Goal: Information Seeking & Learning: Find specific fact

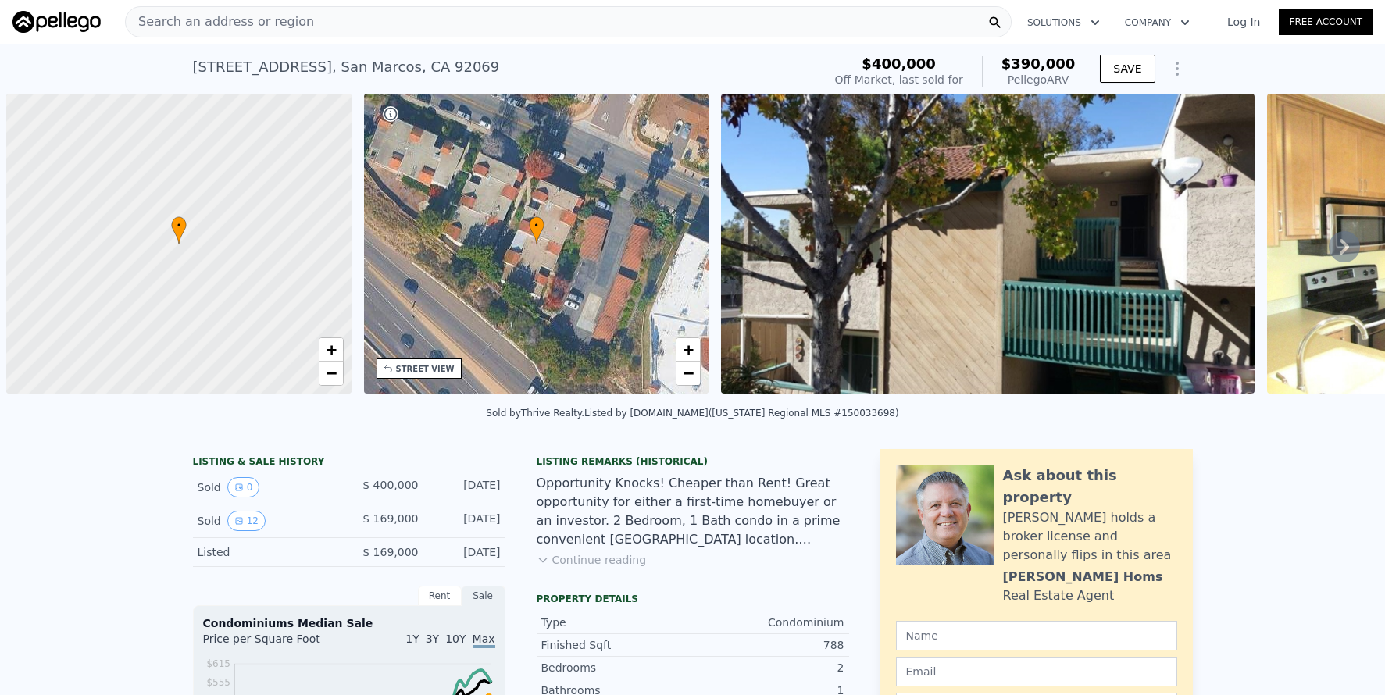
scroll to position [0, 6]
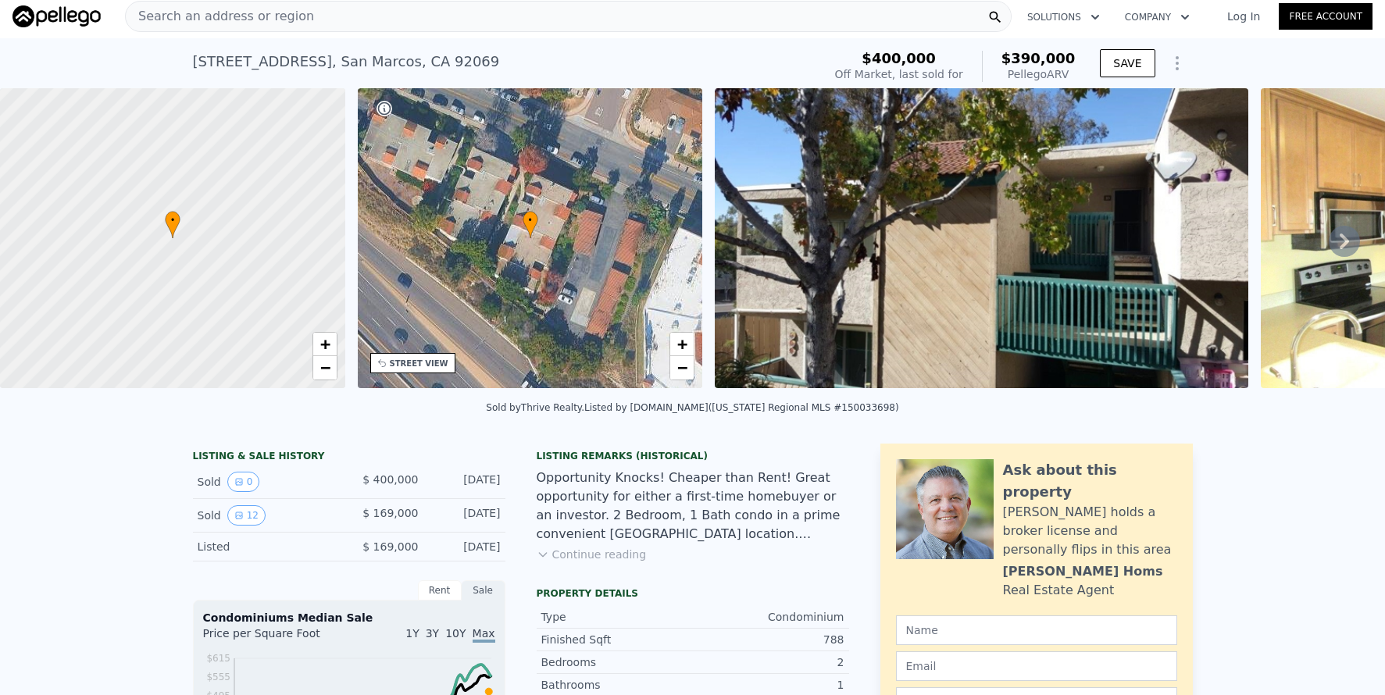
click at [410, 20] on div "Search an address or region" at bounding box center [568, 16] width 886 height 31
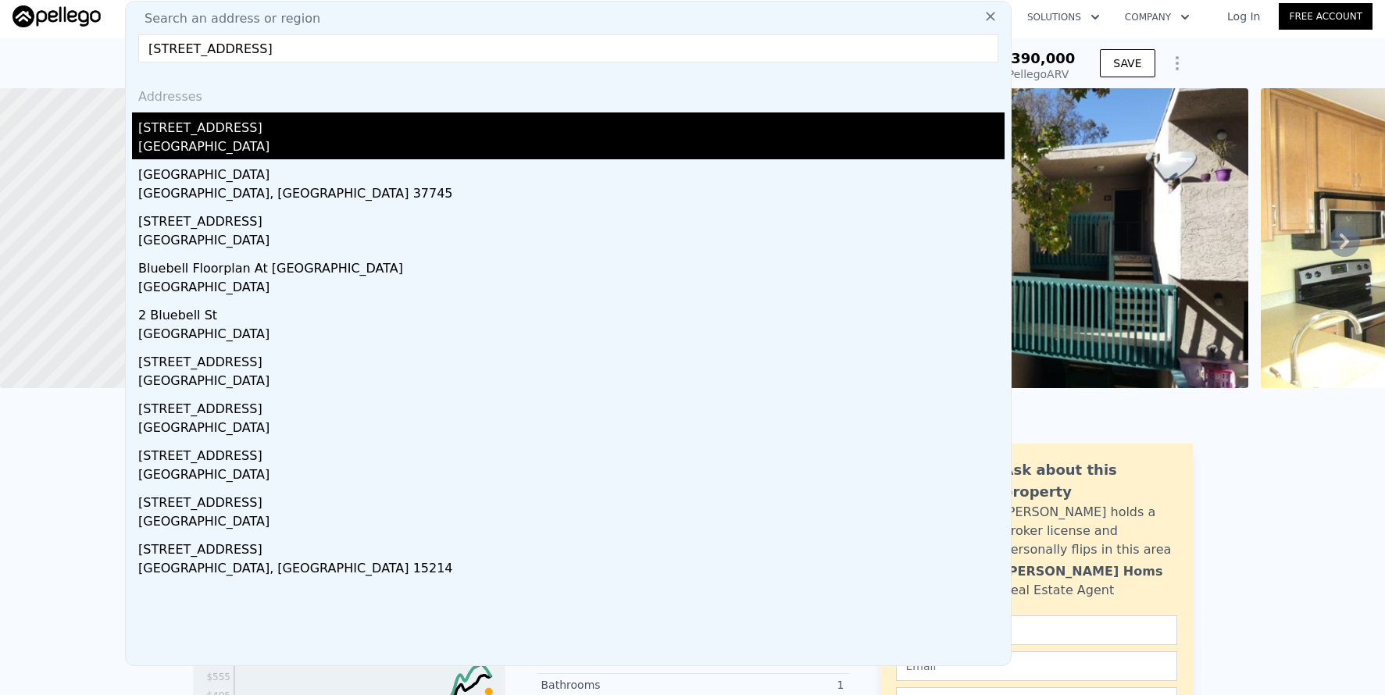
type input "[STREET_ADDRESS]"
click at [379, 143] on div "[GEOGRAPHIC_DATA]" at bounding box center [571, 148] width 866 height 22
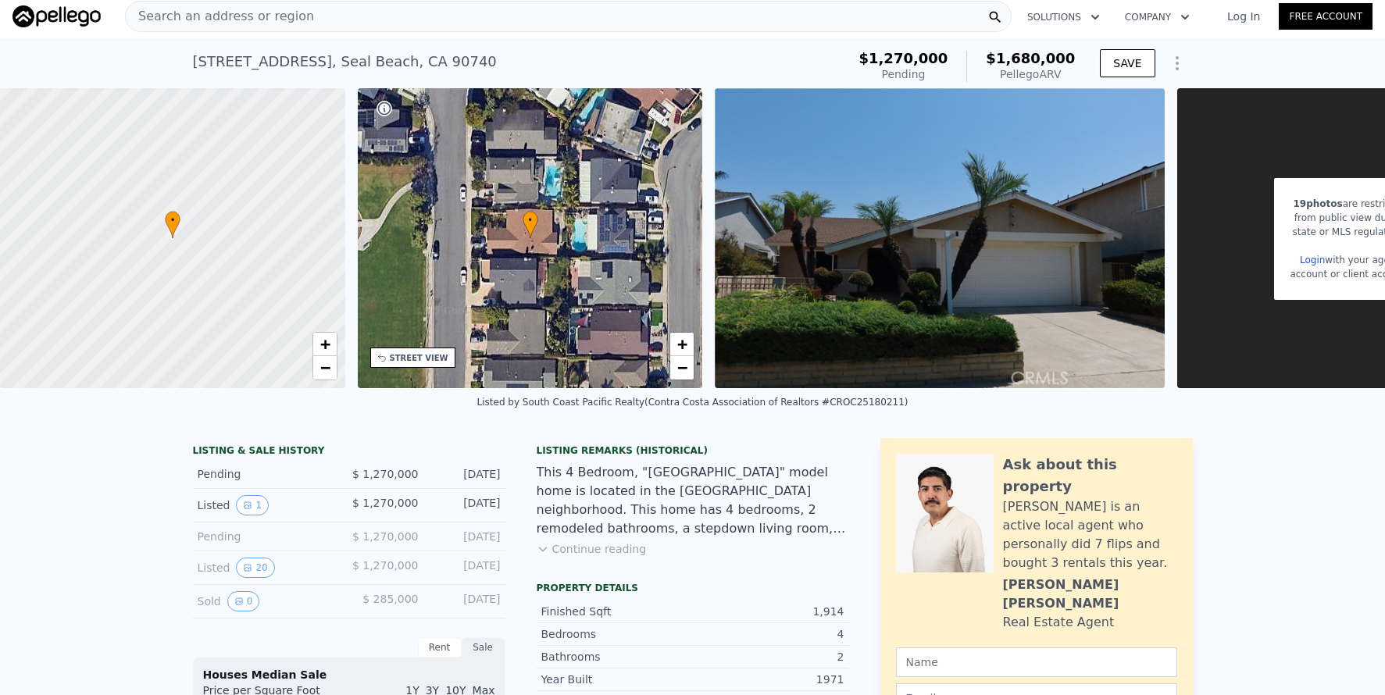
scroll to position [37, 0]
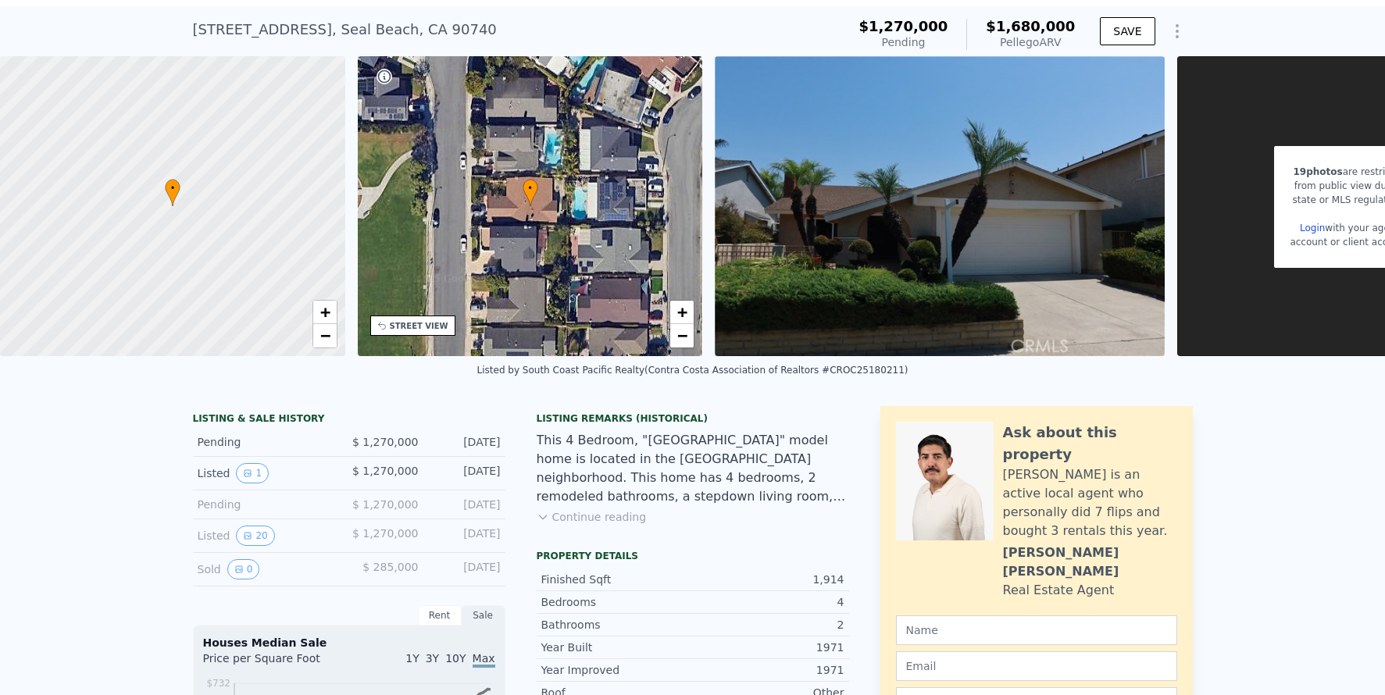
click at [564, 525] on button "Continue reading" at bounding box center [592, 517] width 110 height 16
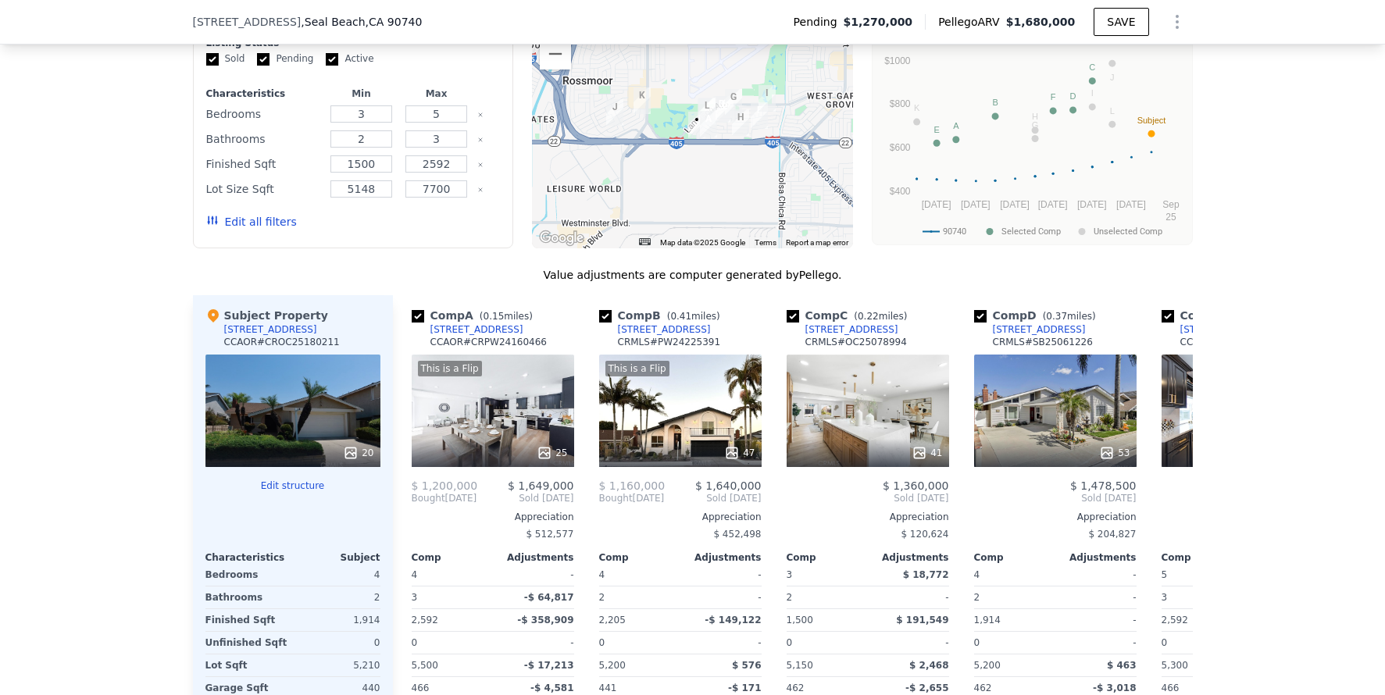
scroll to position [1367, 0]
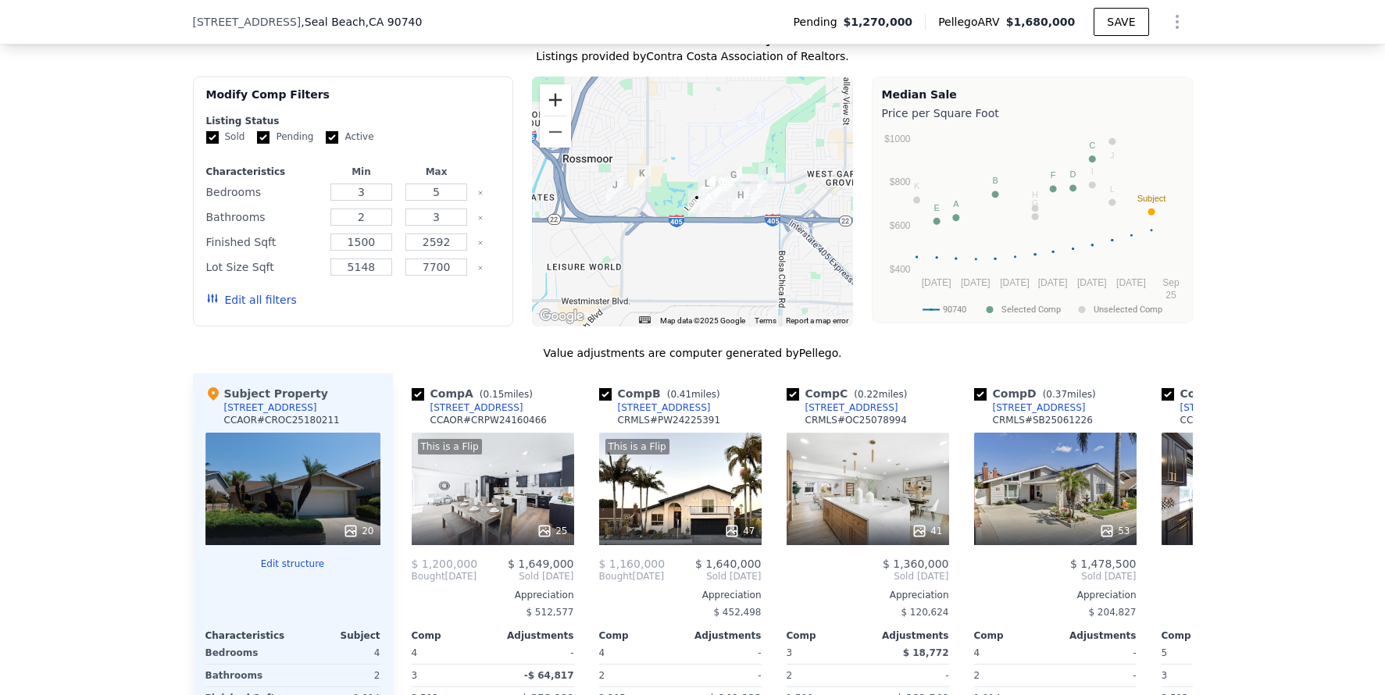
click at [547, 112] on button "Zoom in" at bounding box center [555, 99] width 31 height 31
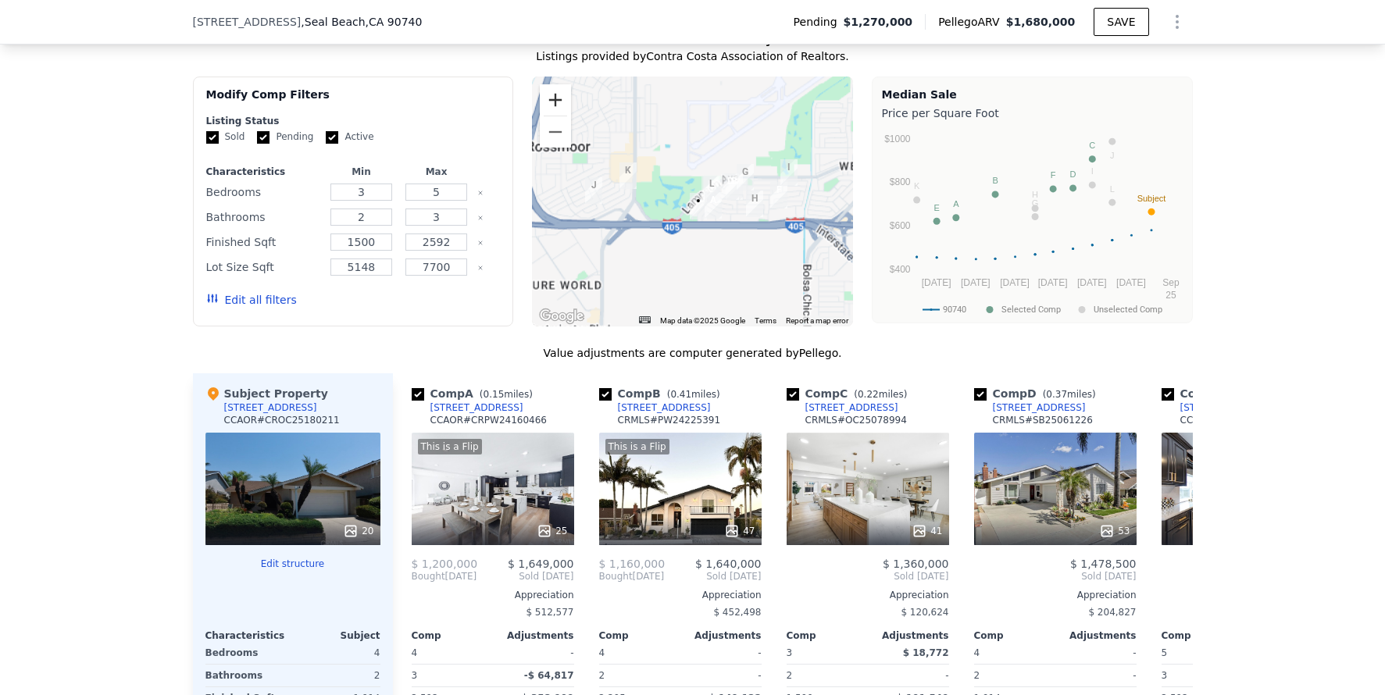
click at [547, 112] on button "Zoom in" at bounding box center [555, 99] width 31 height 31
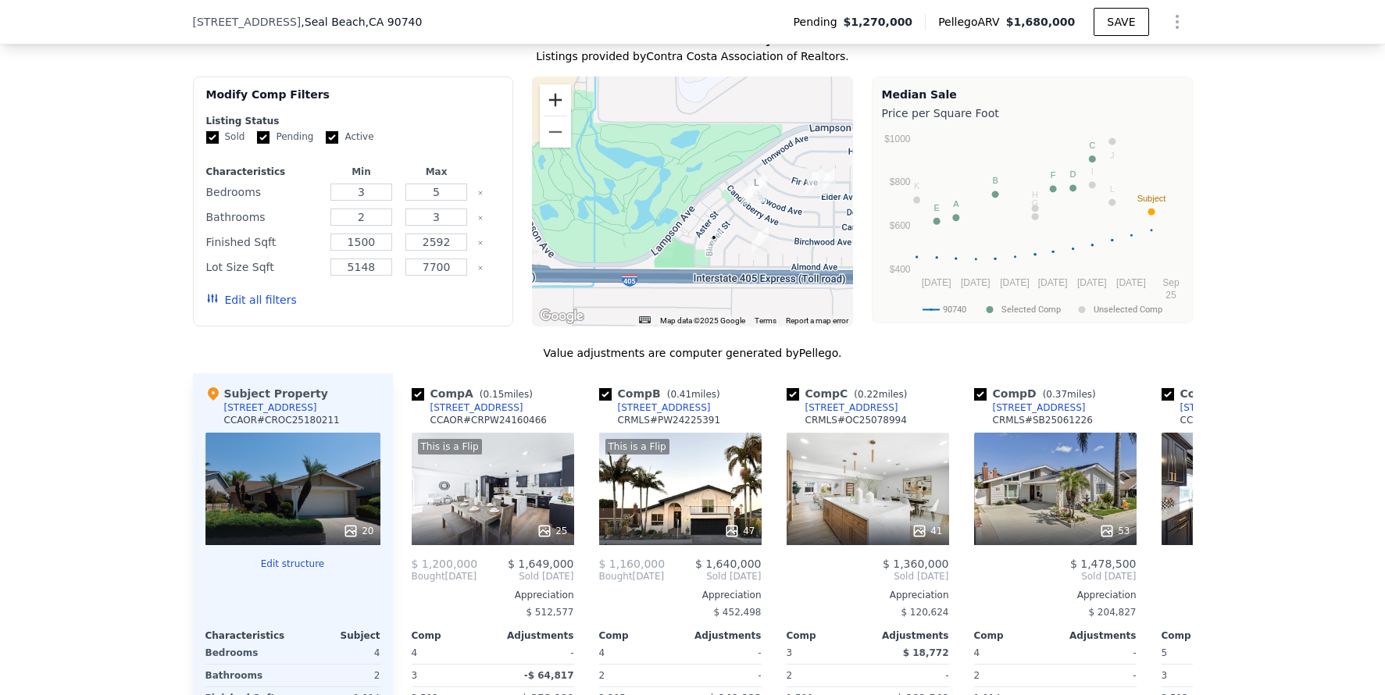
click at [547, 112] on button "Zoom in" at bounding box center [555, 99] width 31 height 31
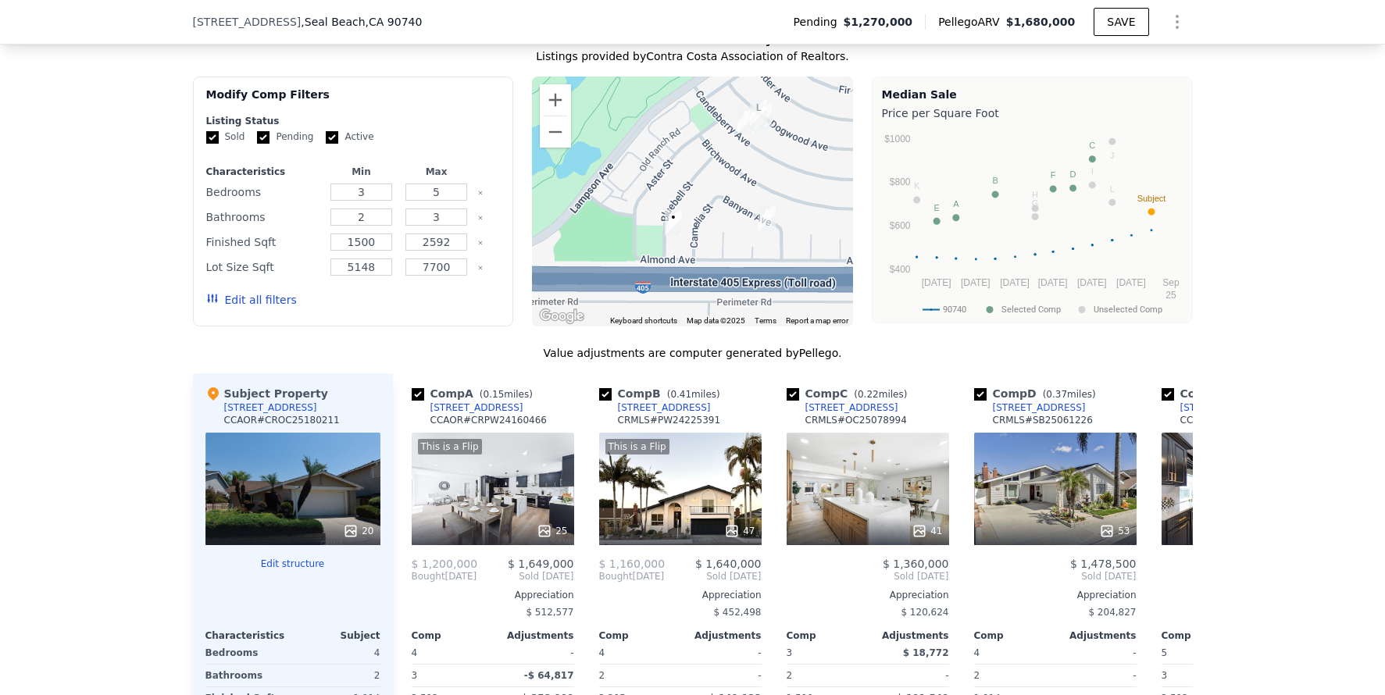
drag, startPoint x: 710, startPoint y: 248, endPoint x: 645, endPoint y: 169, distance: 101.5
click at [645, 169] on div at bounding box center [692, 202] width 321 height 250
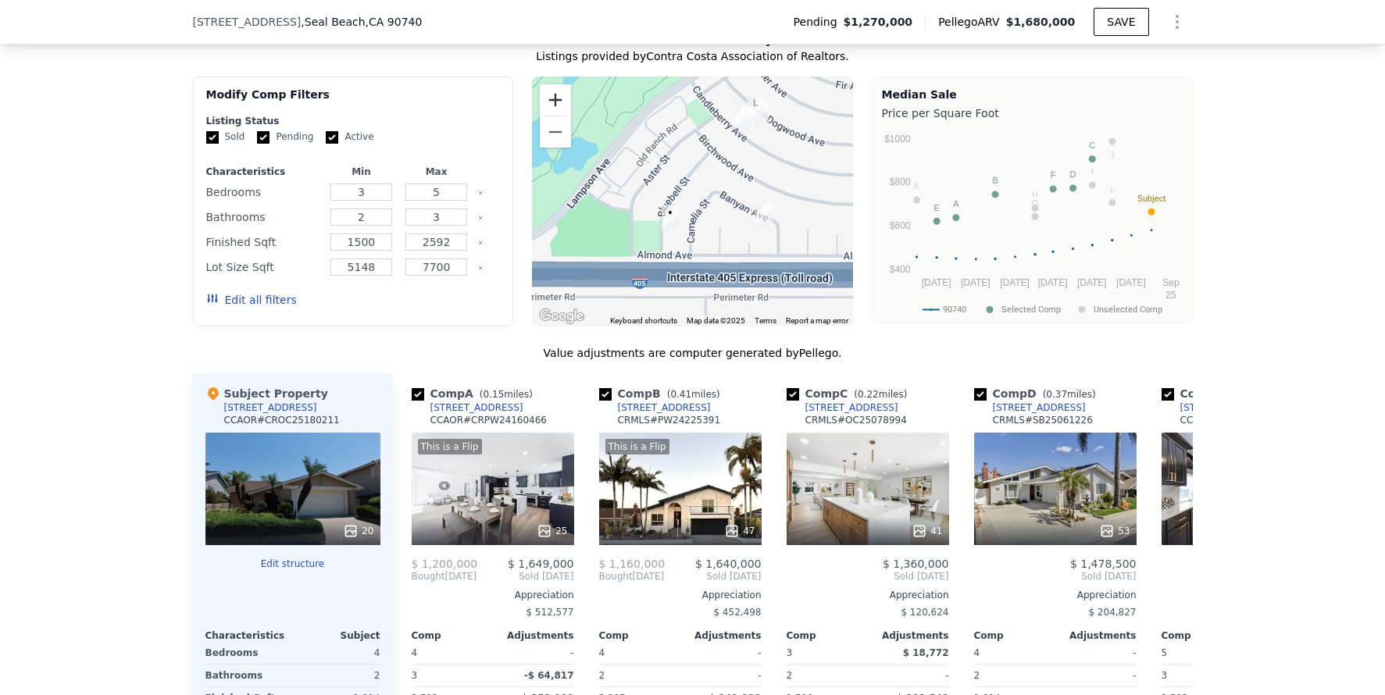
click at [557, 116] on button "Zoom in" at bounding box center [555, 99] width 31 height 31
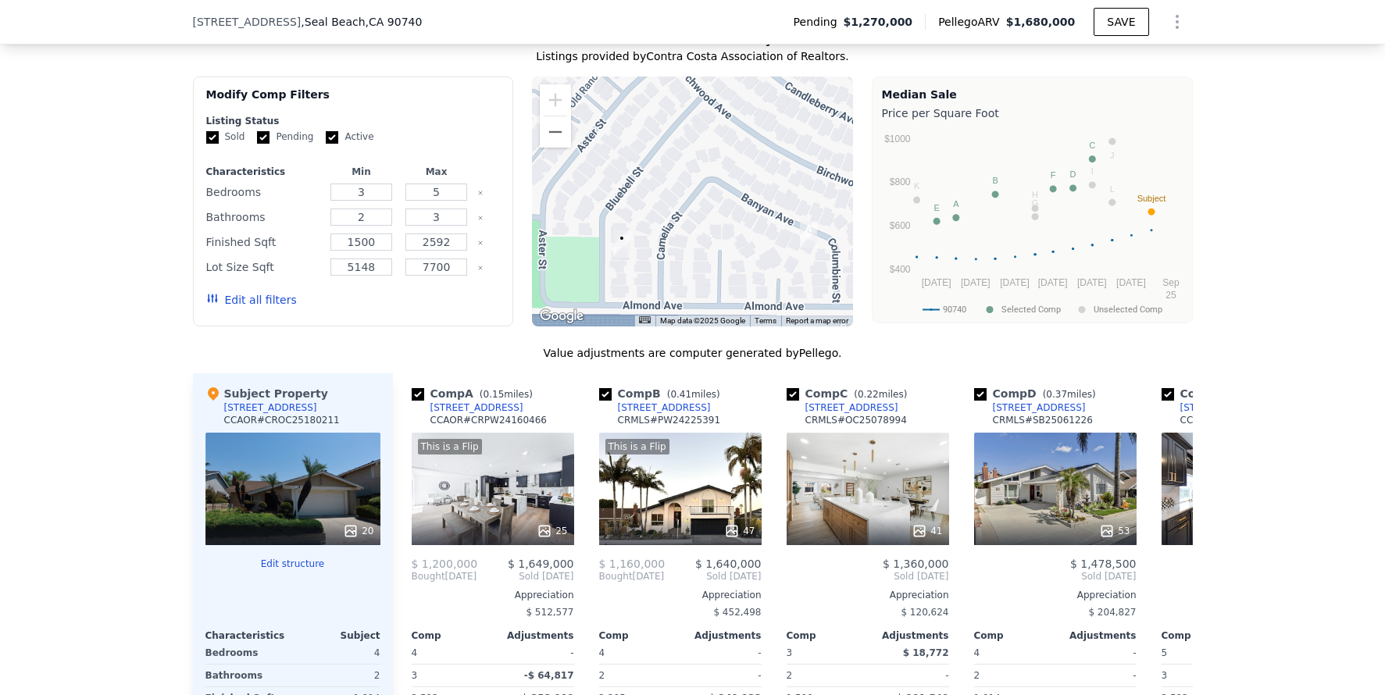
drag, startPoint x: 668, startPoint y: 247, endPoint x: 637, endPoint y: 242, distance: 30.8
click at [637, 242] on div at bounding box center [692, 202] width 321 height 250
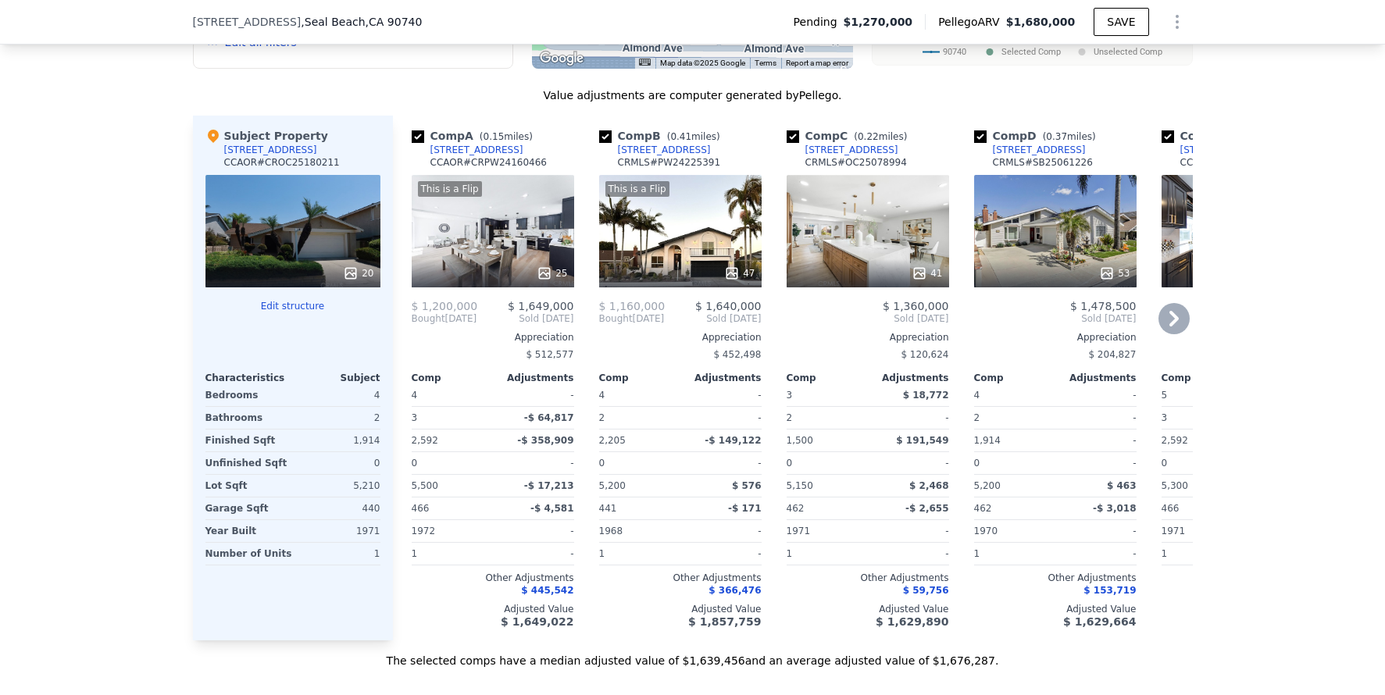
scroll to position [1318, 0]
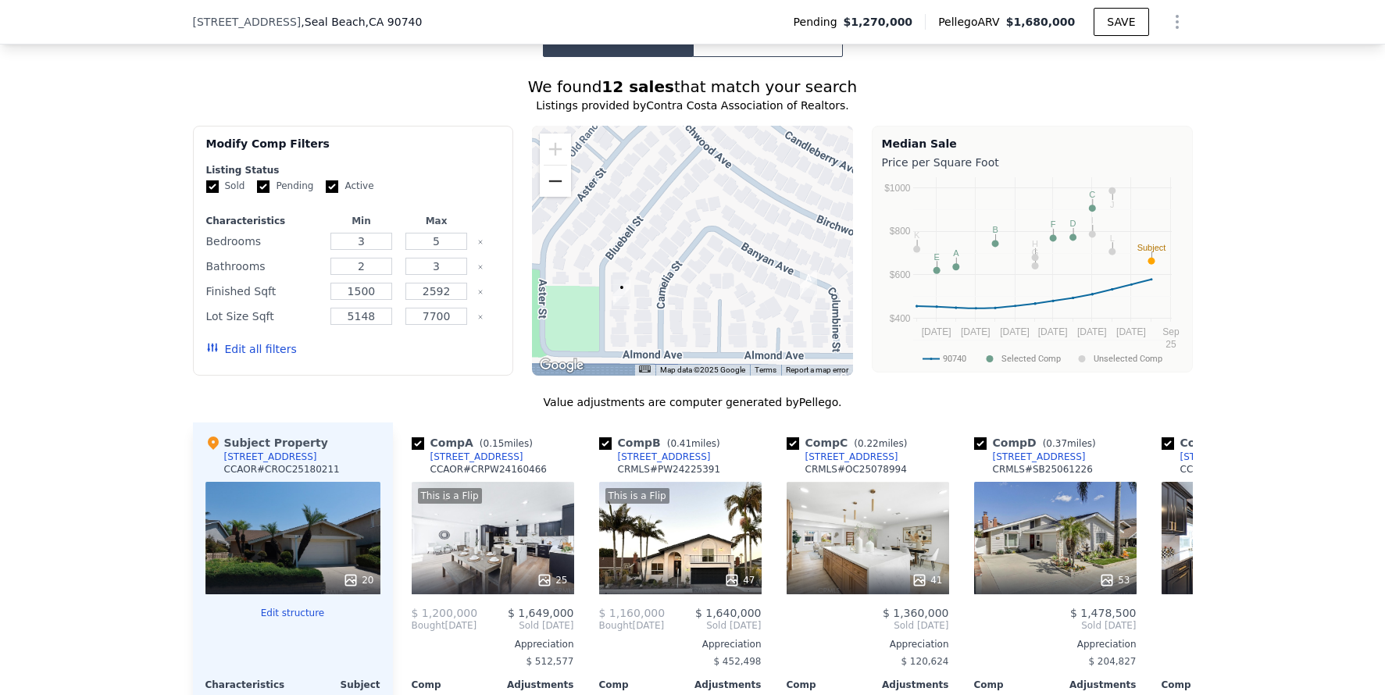
click at [554, 193] on button "Zoom out" at bounding box center [555, 181] width 31 height 31
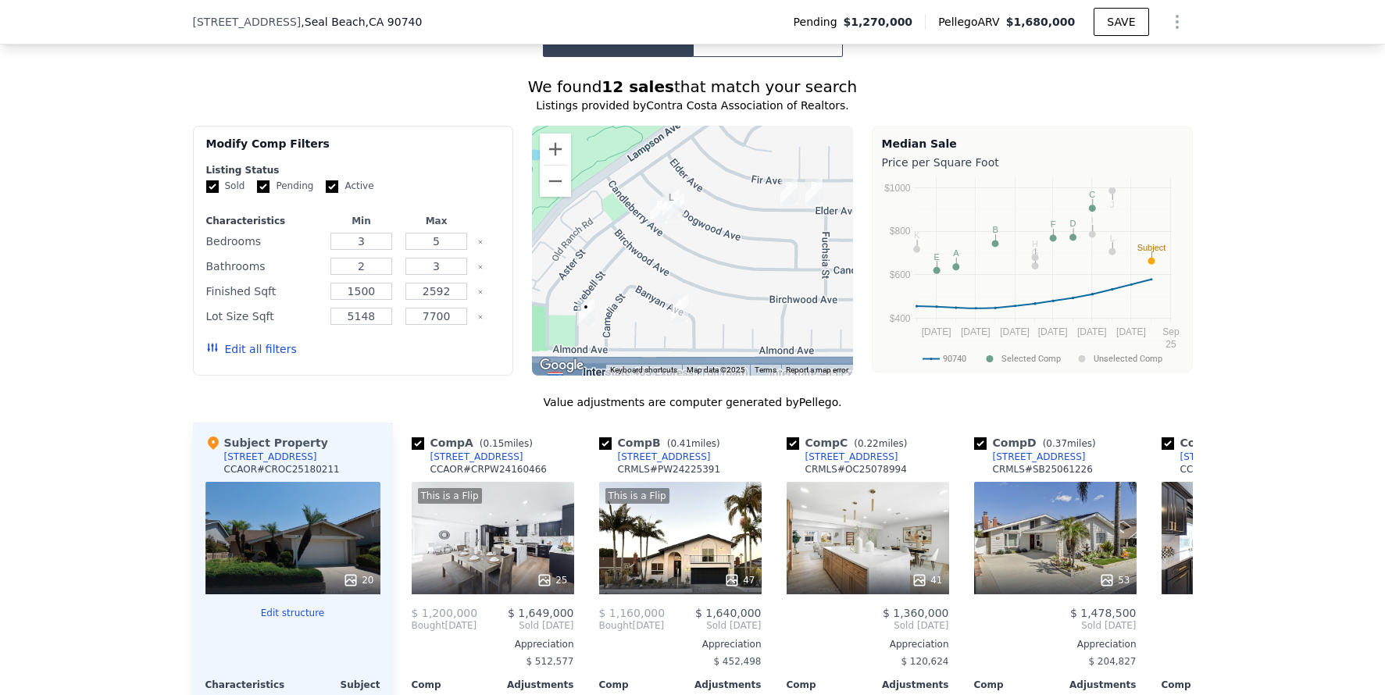
drag, startPoint x: 672, startPoint y: 212, endPoint x: 604, endPoint y: 257, distance: 81.0
click at [604, 257] on div at bounding box center [692, 251] width 321 height 250
click at [547, 155] on button "Zoom in" at bounding box center [555, 149] width 31 height 31
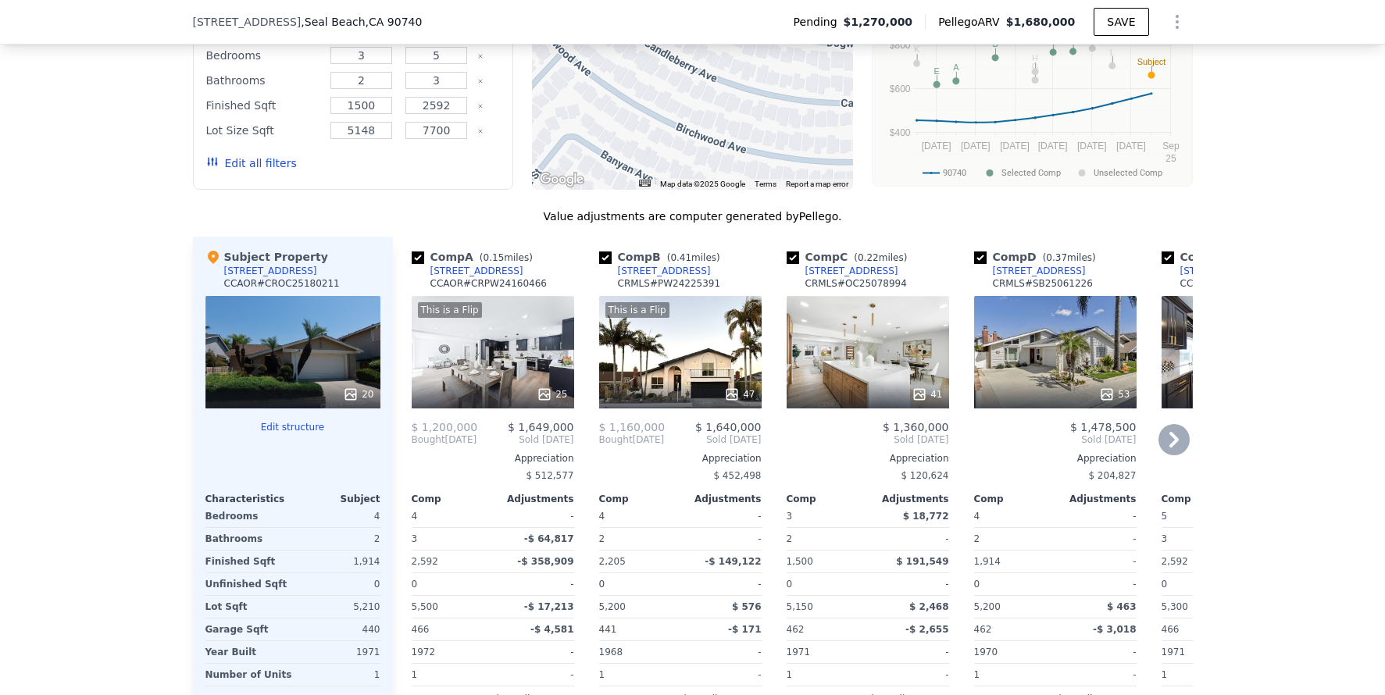
scroll to position [1578, 0]
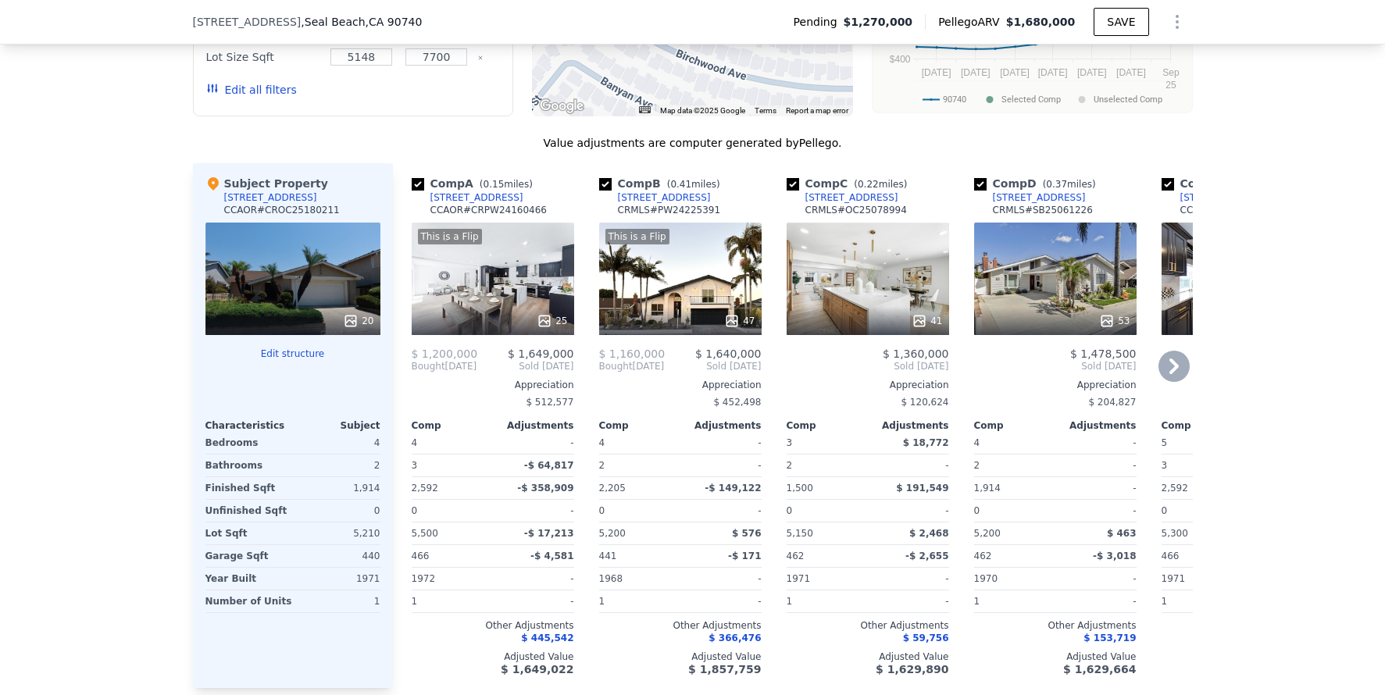
click at [862, 292] on div "41" at bounding box center [867, 279] width 162 height 112
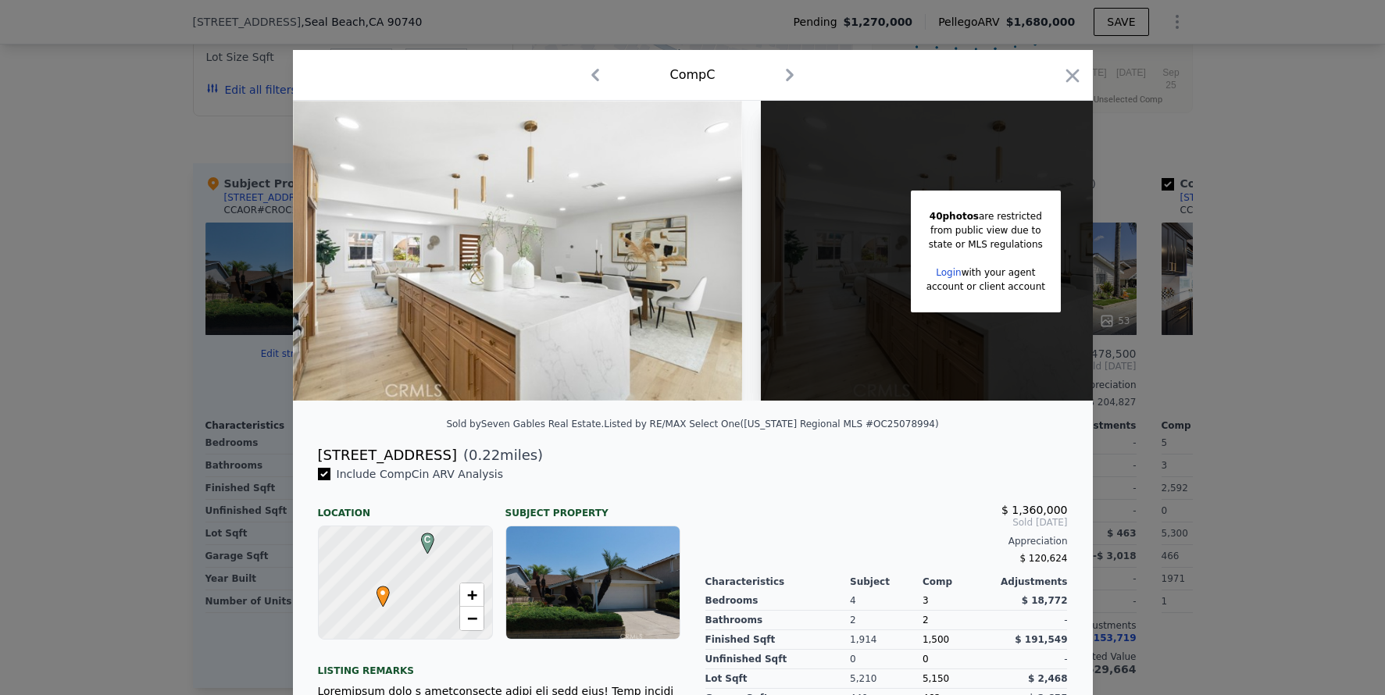
click at [1246, 410] on div at bounding box center [692, 347] width 1385 height 695
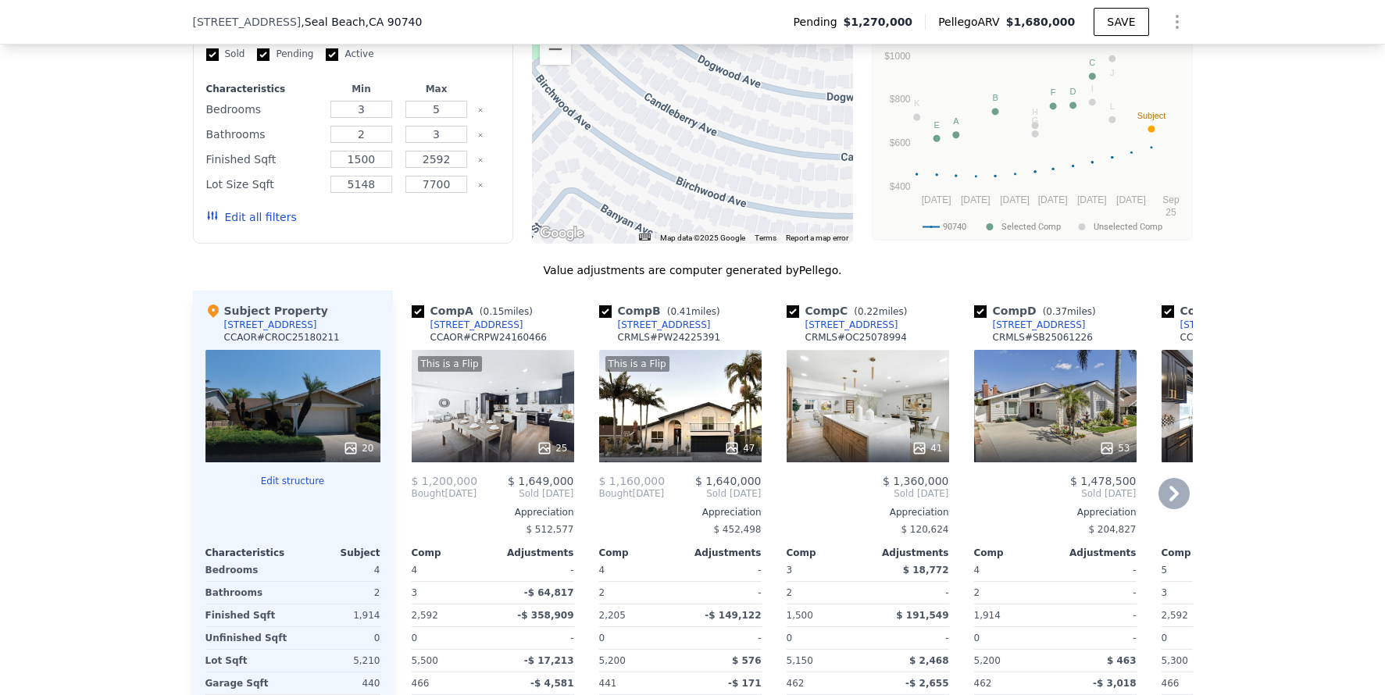
scroll to position [1518, 0]
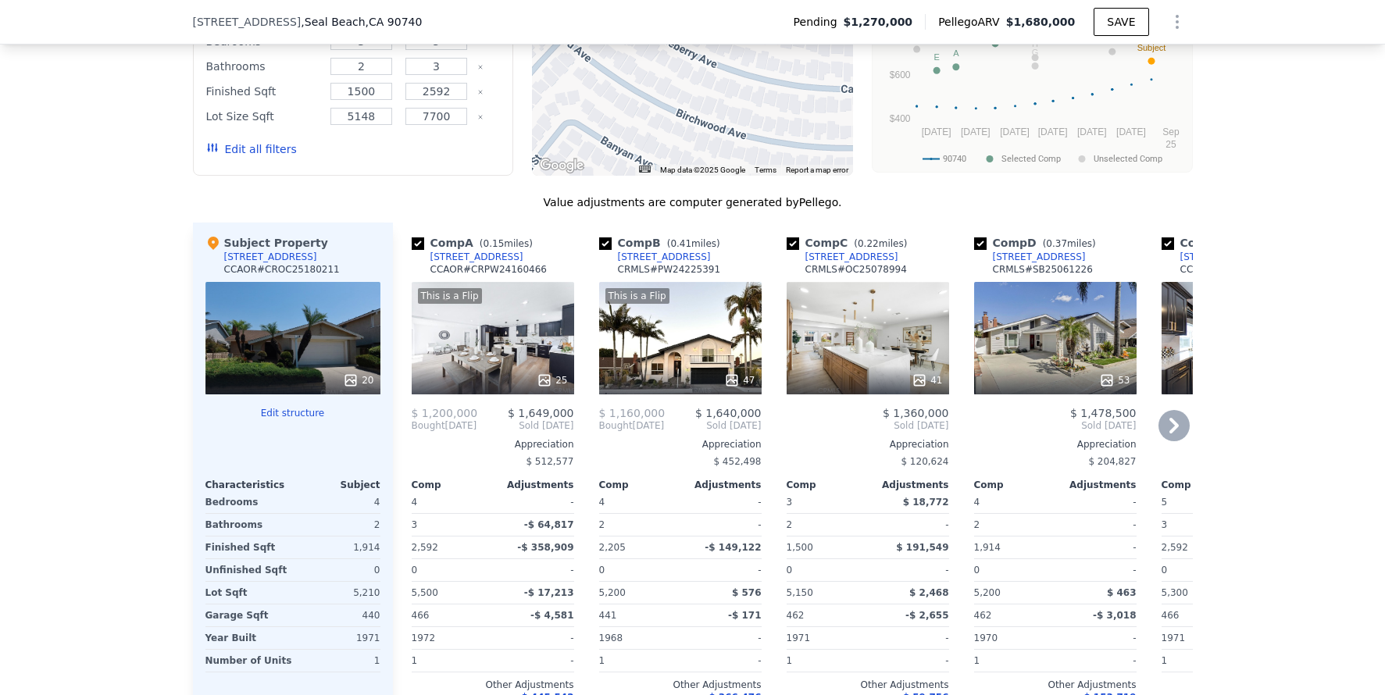
click at [1054, 348] on div "53" at bounding box center [1055, 338] width 162 height 112
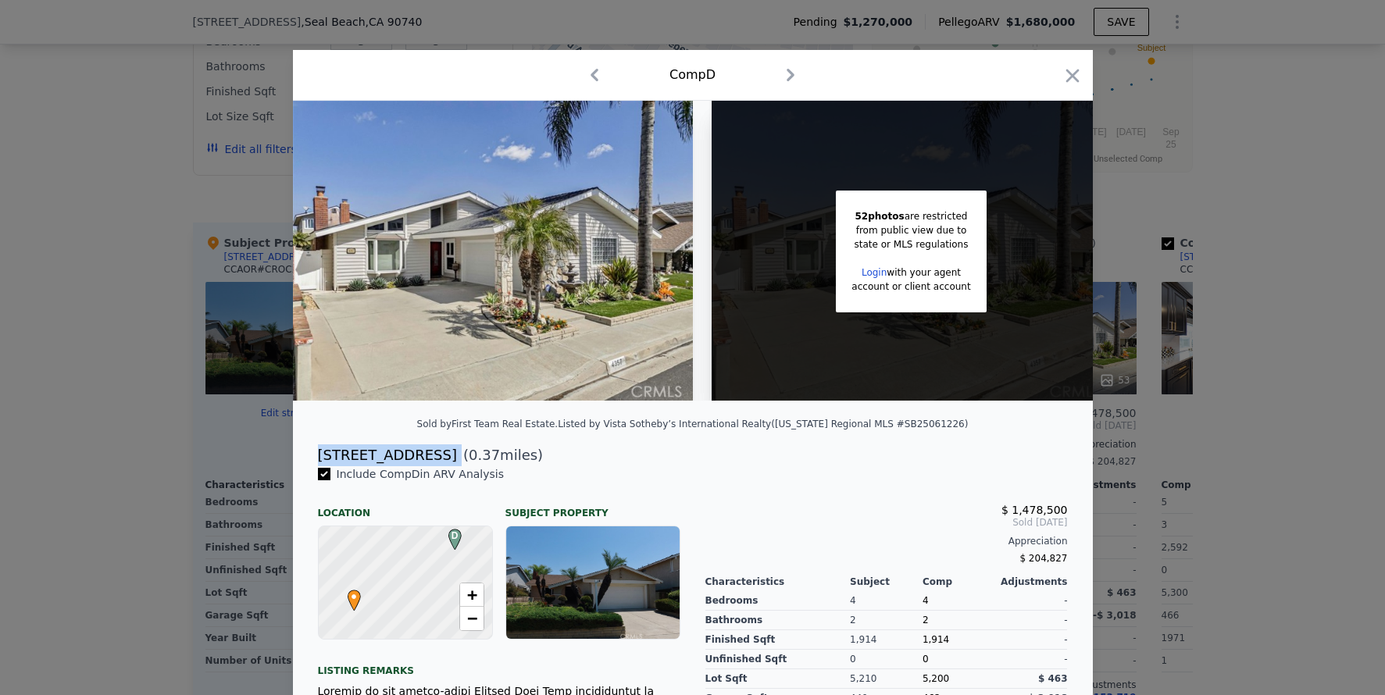
drag, startPoint x: 312, startPoint y: 467, endPoint x: 403, endPoint y: 472, distance: 90.7
click at [407, 466] on div "[STREET_ADDRESS]" at bounding box center [387, 455] width 139 height 22
copy div "[STREET_ADDRESS]"
